Goal: Information Seeking & Learning: Understand process/instructions

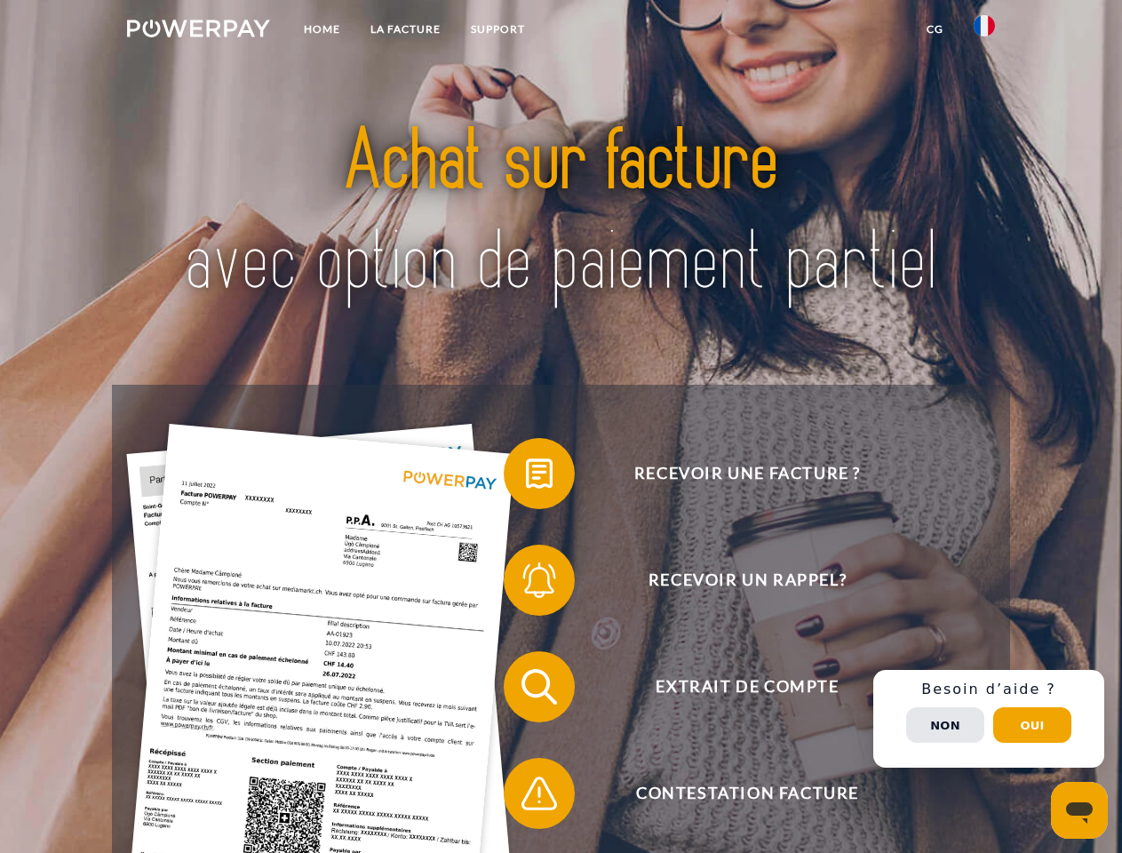
click at [198, 31] on img at bounding box center [198, 29] width 143 height 18
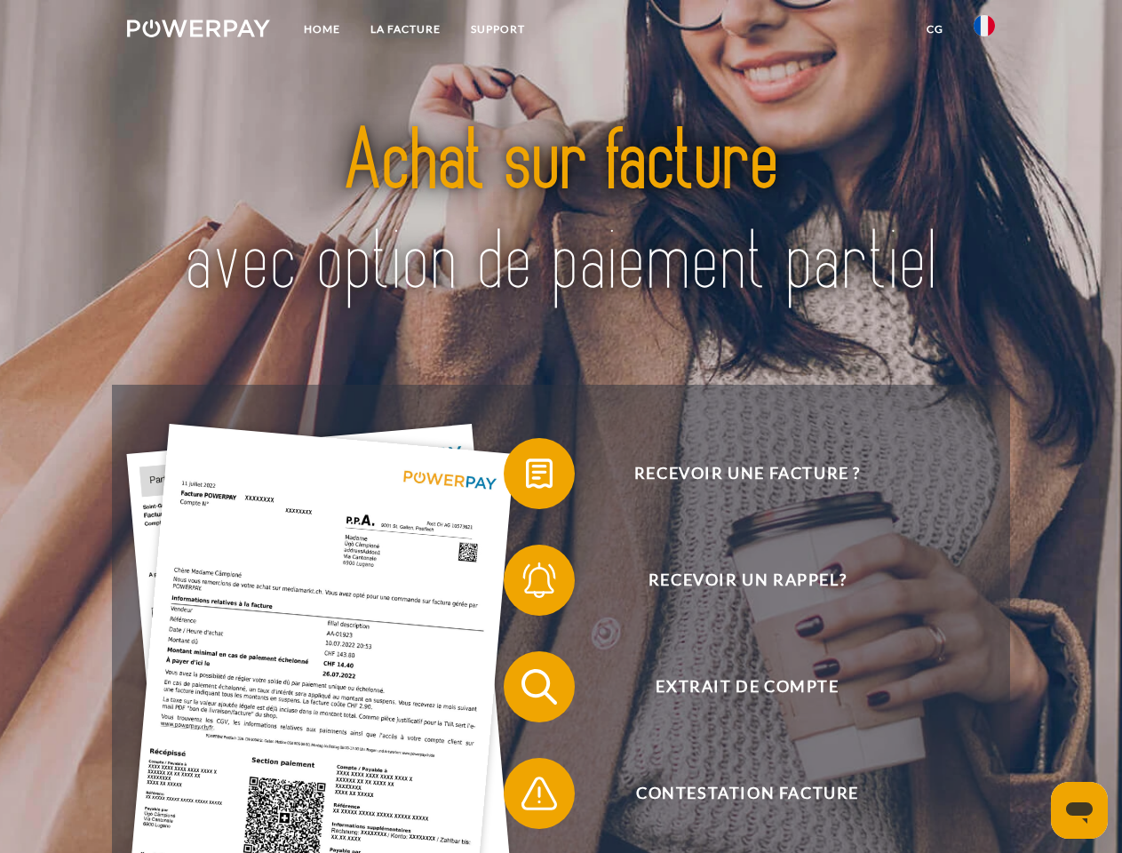
click at [984, 31] on img at bounding box center [984, 25] width 21 height 21
click at [935, 29] on link "CG" at bounding box center [935, 29] width 47 height 32
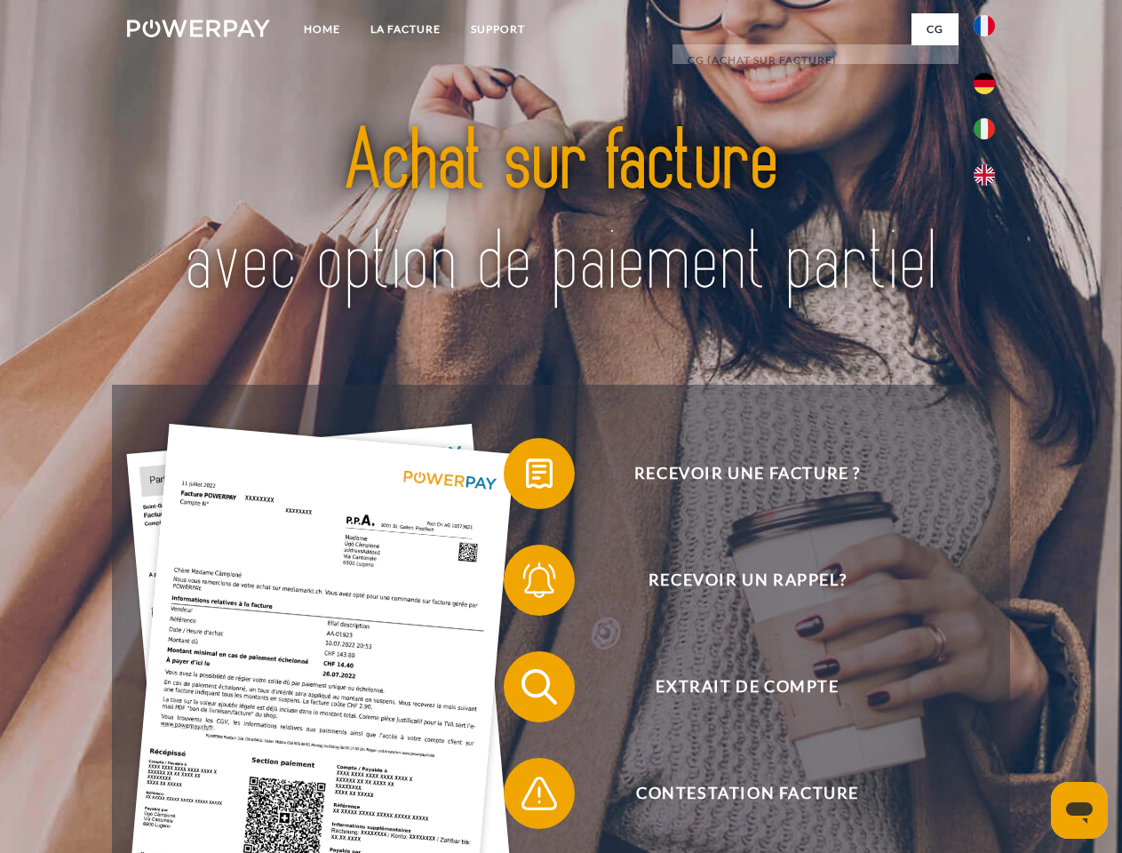
click at [526, 477] on span at bounding box center [512, 473] width 89 height 89
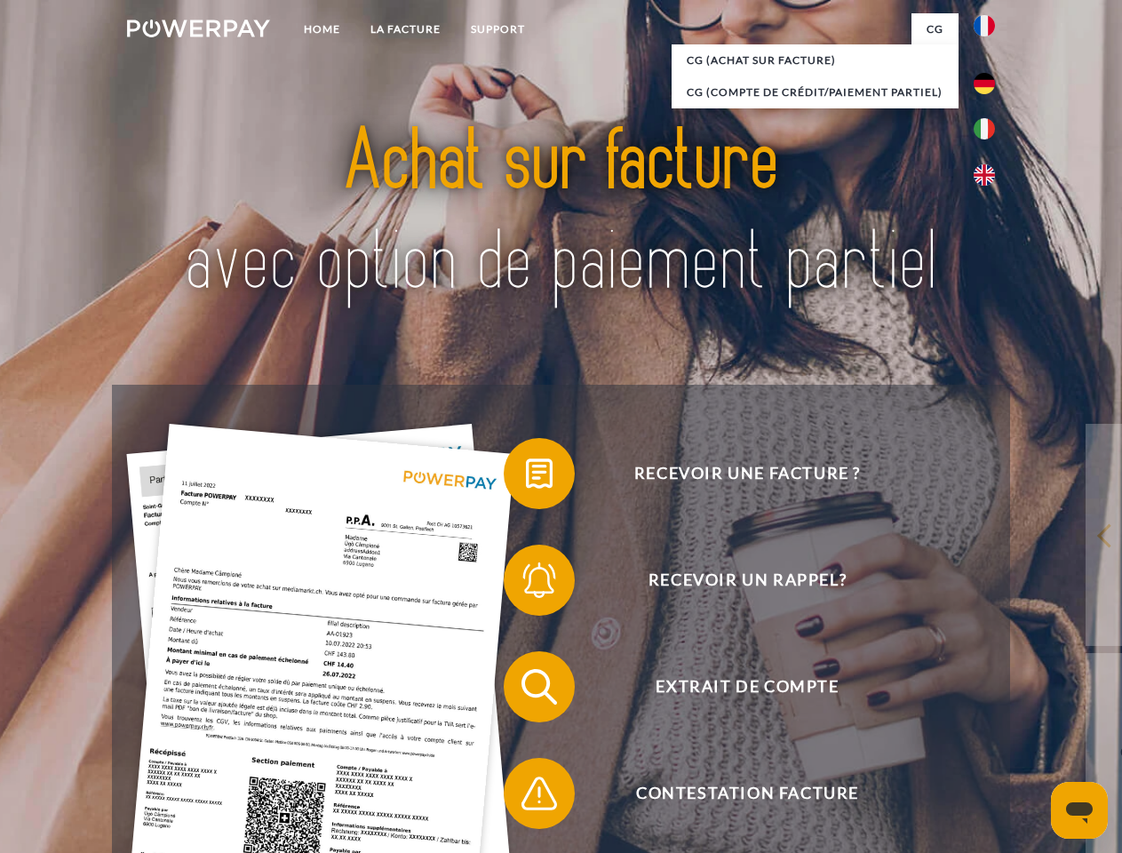
click at [526, 584] on span at bounding box center [512, 580] width 89 height 89
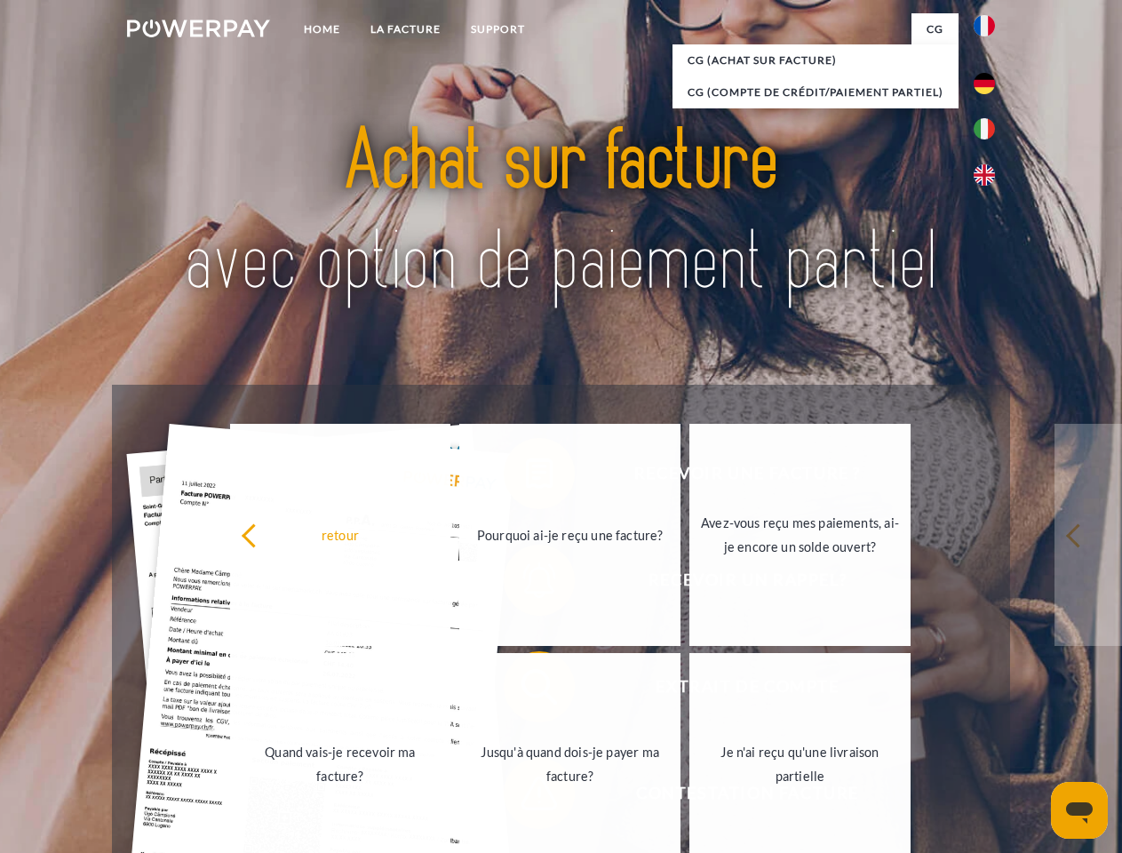
click at [526, 690] on link "Jusqu'à quand dois-je payer ma facture?" at bounding box center [569, 764] width 221 height 222
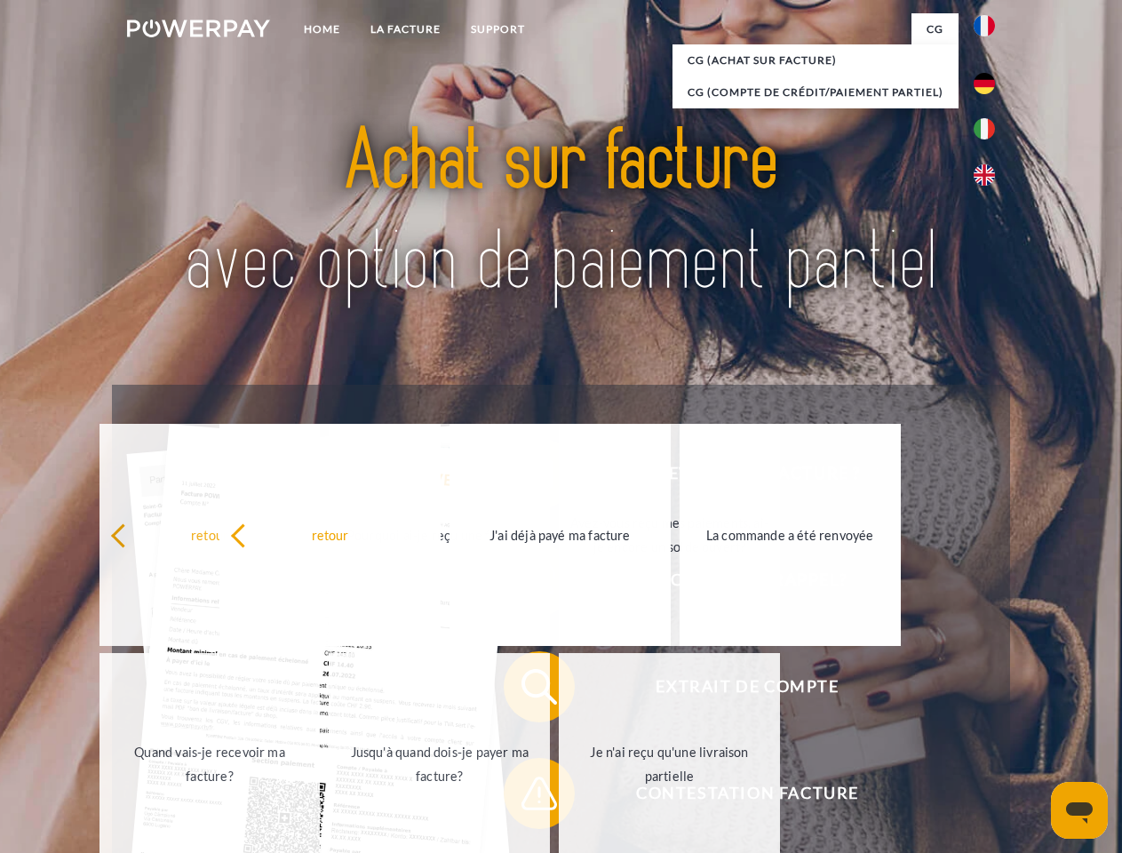
click at [526, 797] on span at bounding box center [512, 793] width 89 height 89
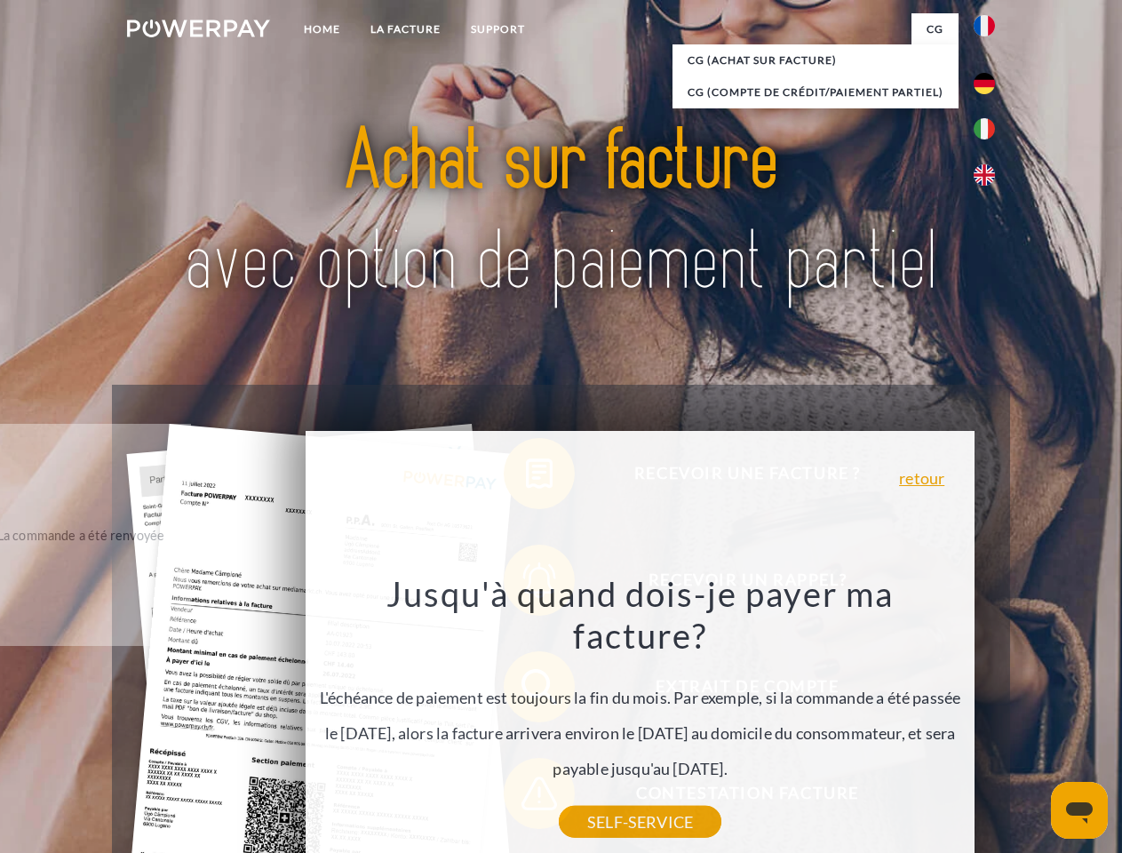
click at [989, 719] on div "Recevoir une facture ? Recevoir un rappel? Extrait de compte retour" at bounding box center [560, 740] width 897 height 711
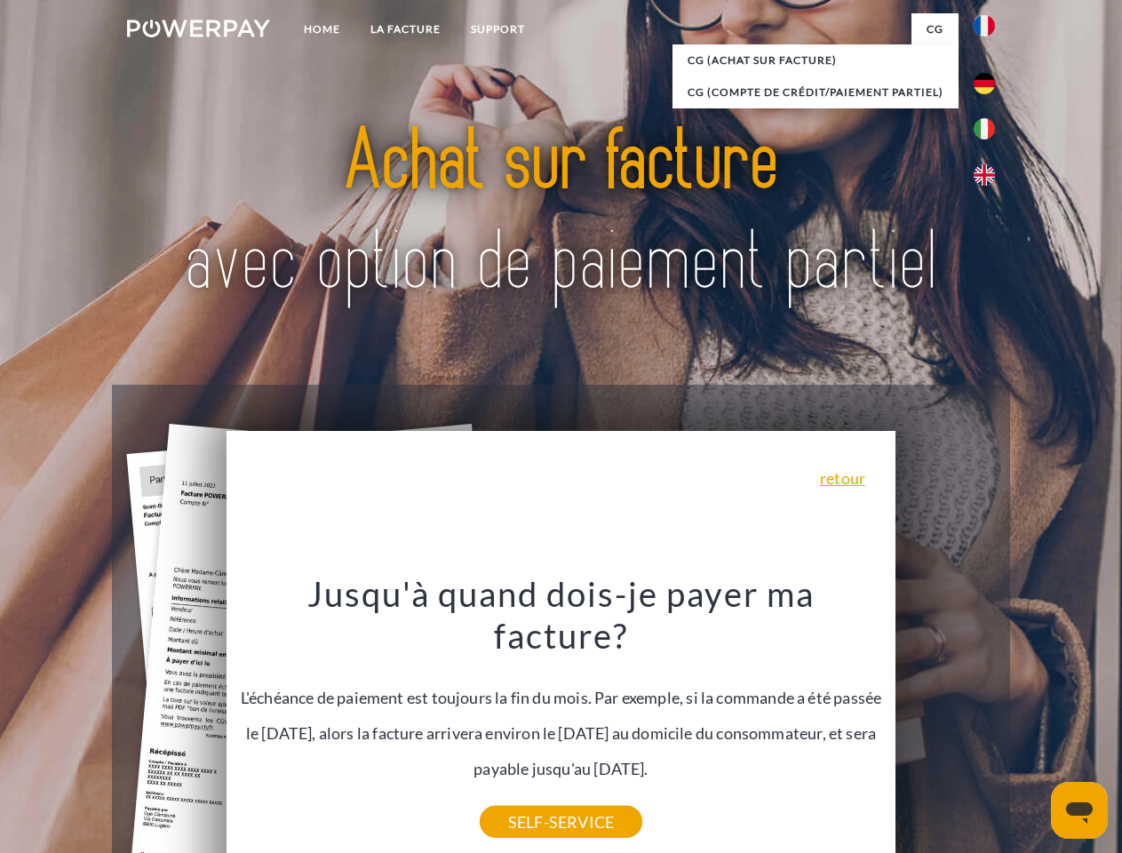
click at [945, 722] on span "Extrait de compte" at bounding box center [746, 686] width 435 height 71
click at [1032, 725] on header "Home LA FACTURE Support" at bounding box center [561, 613] width 1122 height 1227
